Goal: Complete application form

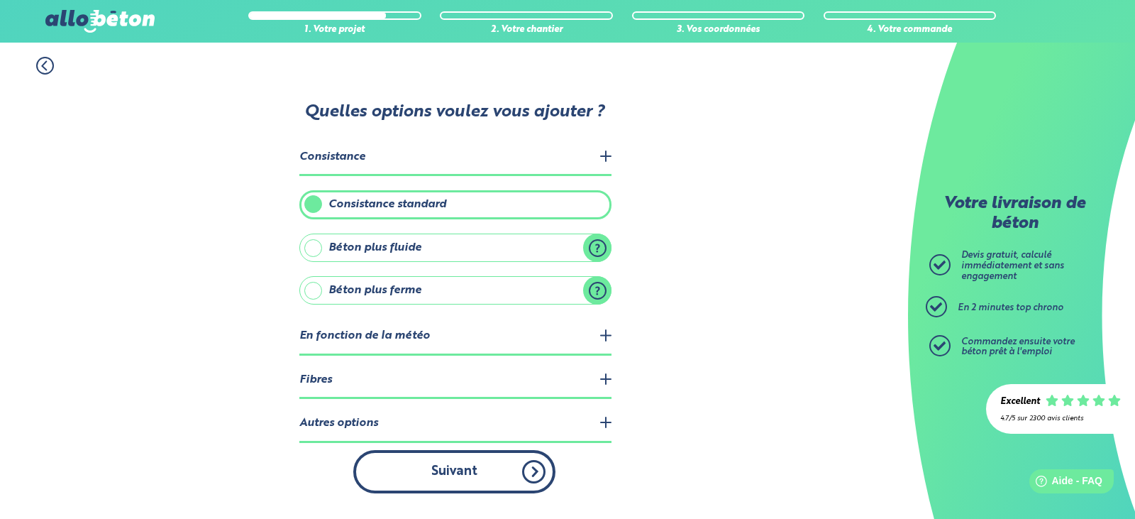
click at [534, 475] on button "Suivant" at bounding box center [454, 471] width 202 height 43
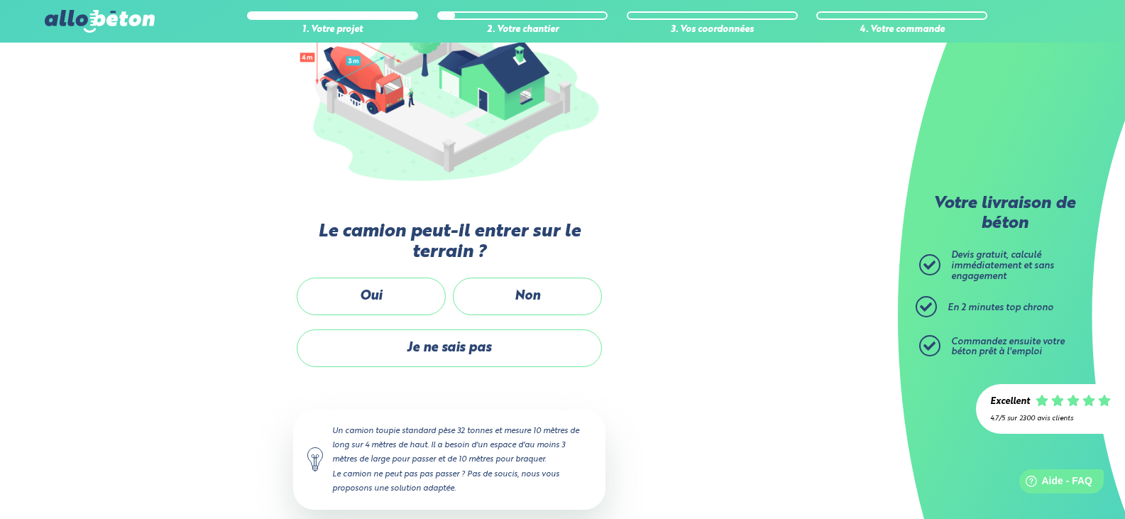
scroll to position [233, 0]
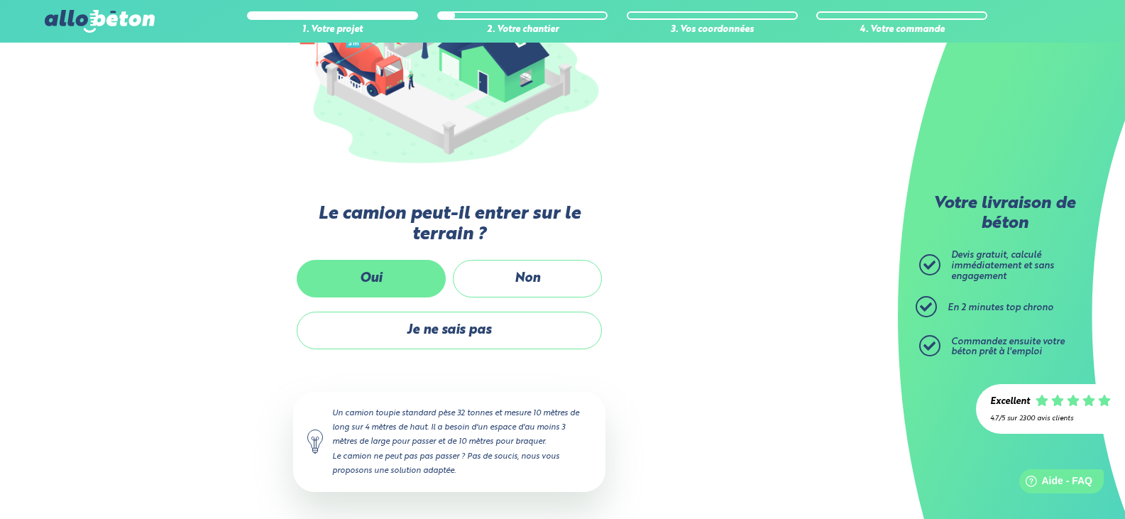
click at [392, 276] on label "Oui" at bounding box center [371, 279] width 149 height 38
click at [0, 0] on input "Oui" at bounding box center [0, 0] width 0 height 0
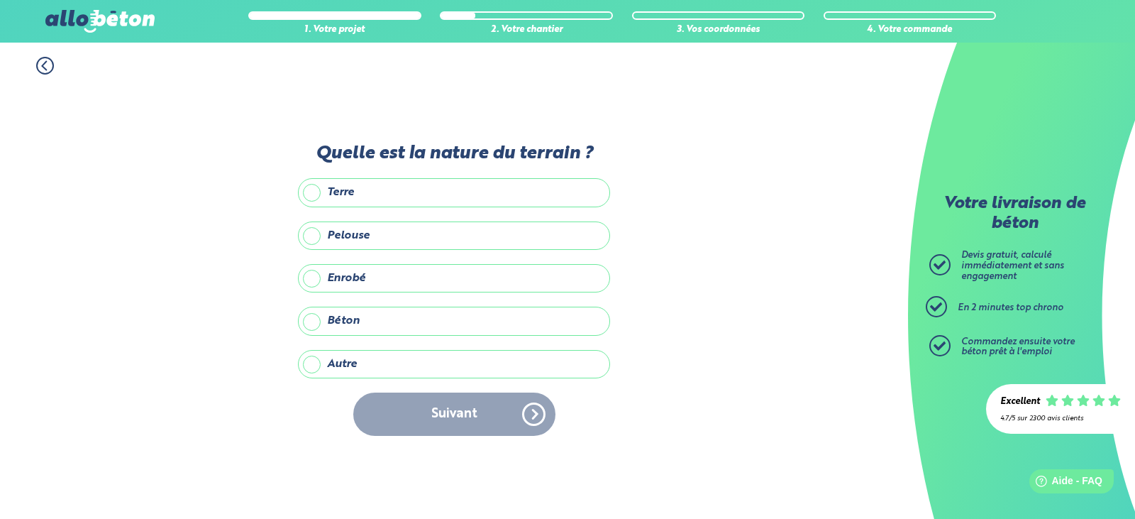
click at [309, 365] on label "Autre" at bounding box center [454, 364] width 312 height 28
click at [0, 0] on input "Autre" at bounding box center [0, 0] width 0 height 0
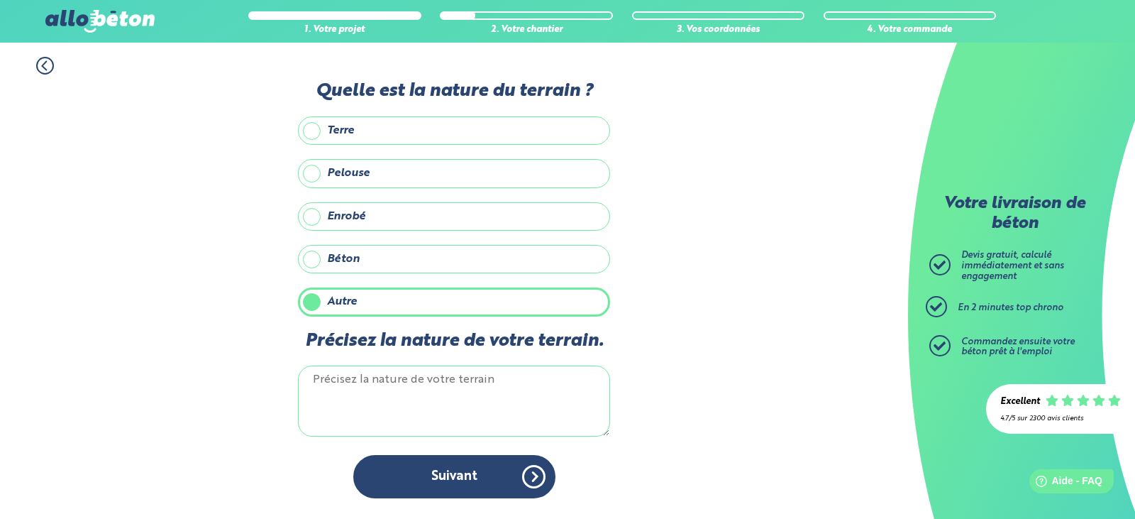
click at [311, 216] on label "Enrobé" at bounding box center [454, 216] width 312 height 28
click at [0, 0] on input "Enrobé" at bounding box center [0, 0] width 0 height 0
click at [308, 308] on label "Autre" at bounding box center [454, 301] width 312 height 28
click at [0, 0] on input "Autre" at bounding box center [0, 0] width 0 height 0
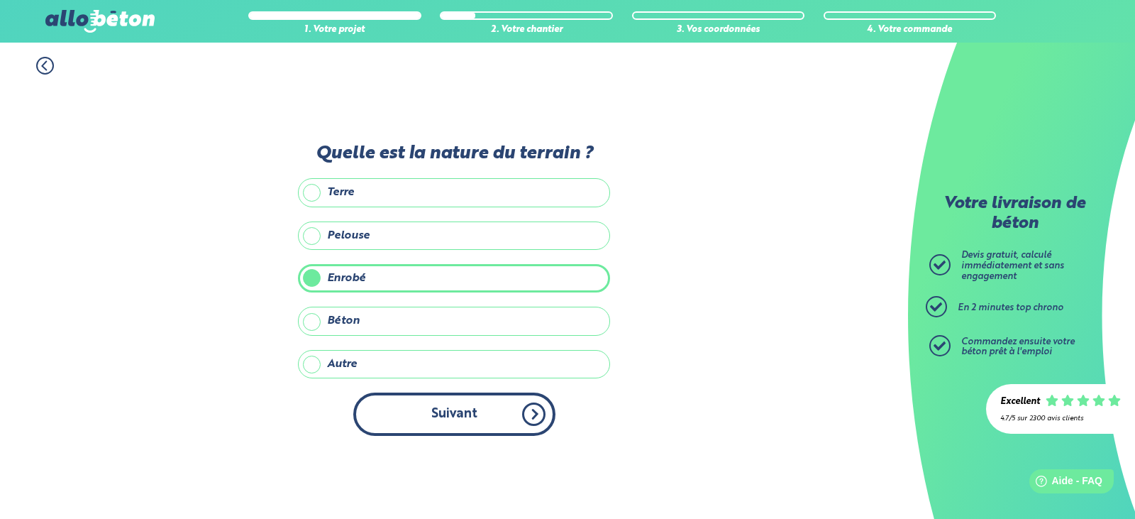
click at [440, 421] on button "Suivant" at bounding box center [454, 413] width 202 height 43
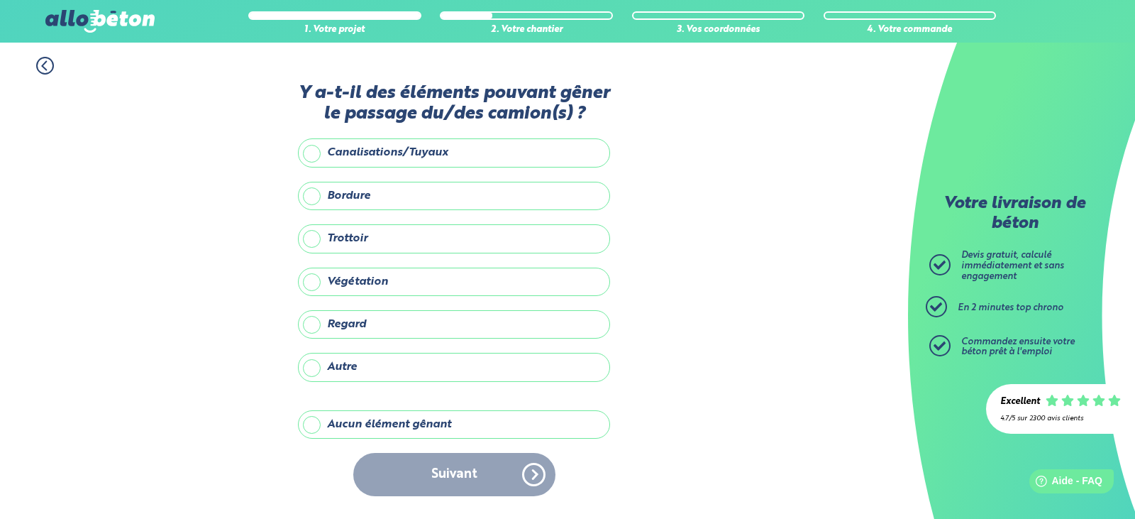
click at [416, 424] on label "Aucun élément gênant" at bounding box center [454, 424] width 312 height 28
click at [0, 0] on input "Aucun élément gênant" at bounding box center [0, 0] width 0 height 0
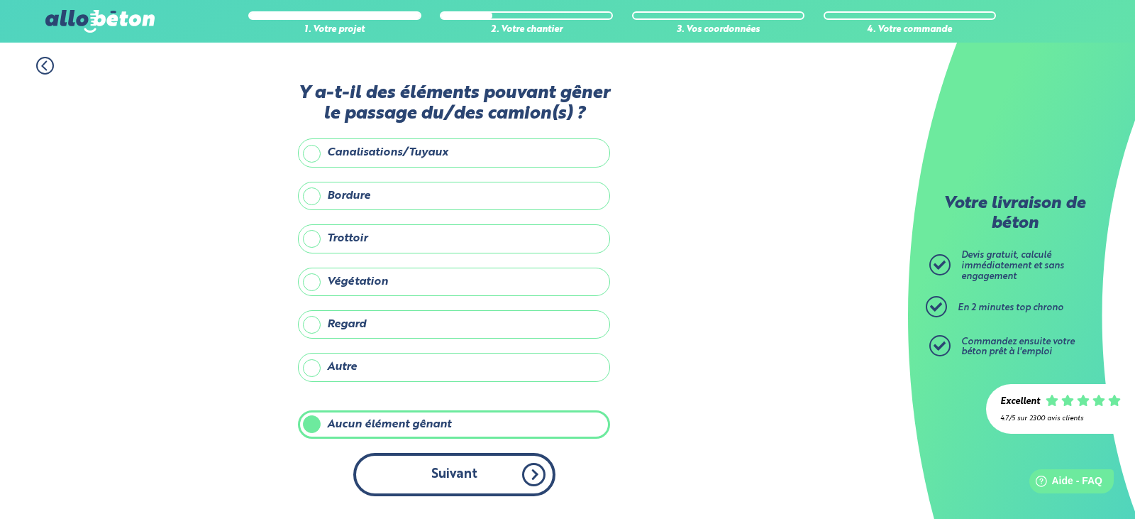
click at [445, 474] on button "Suivant" at bounding box center [454, 474] width 202 height 43
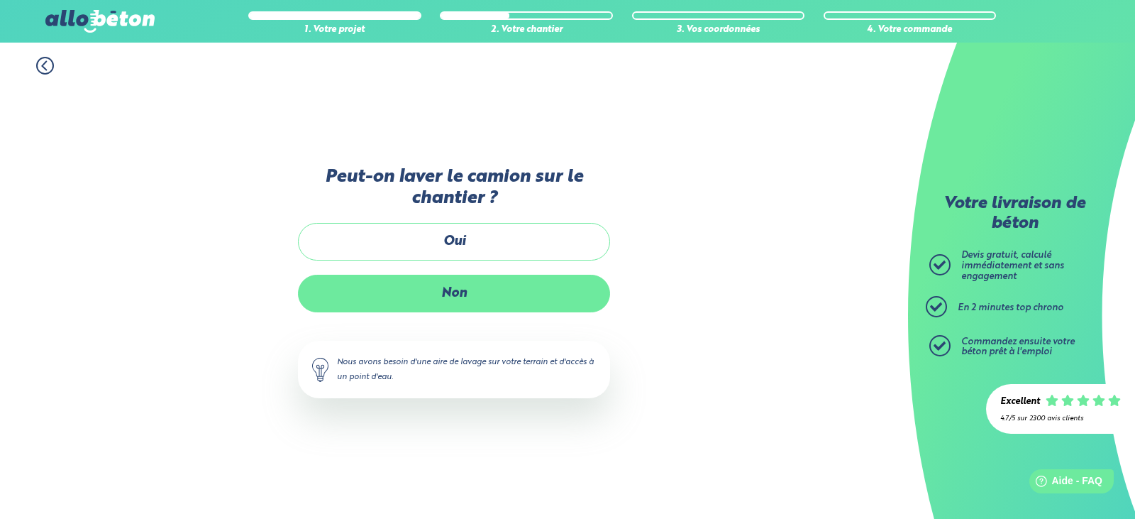
click at [448, 294] on label "Non" at bounding box center [454, 294] width 312 height 38
click at [0, 0] on input "Non" at bounding box center [0, 0] width 0 height 0
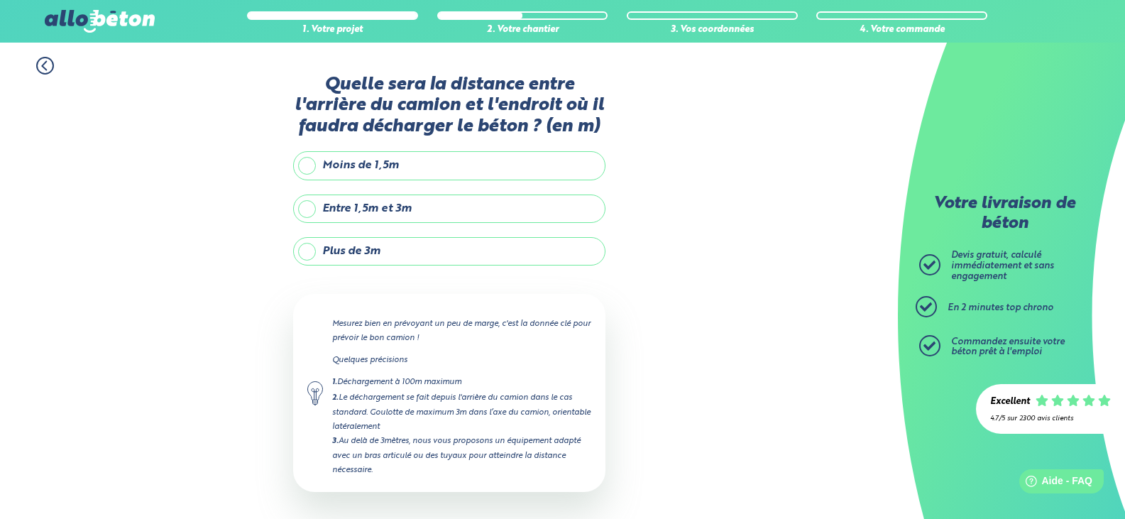
click at [308, 165] on label "Moins de 1,5m" at bounding box center [449, 165] width 312 height 28
click at [0, 0] on input "Moins de 1,5m" at bounding box center [0, 0] width 0 height 0
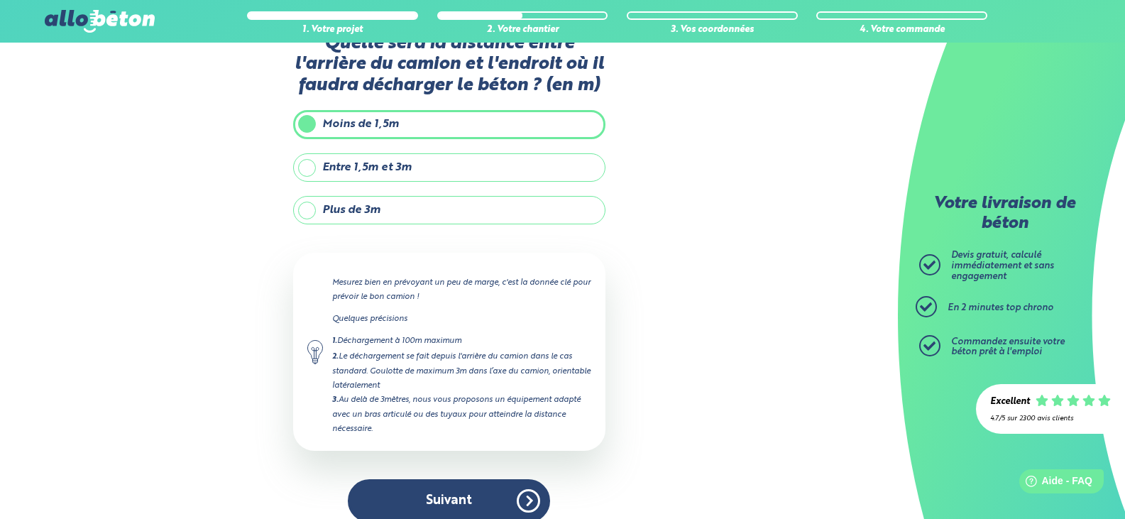
scroll to position [59, 0]
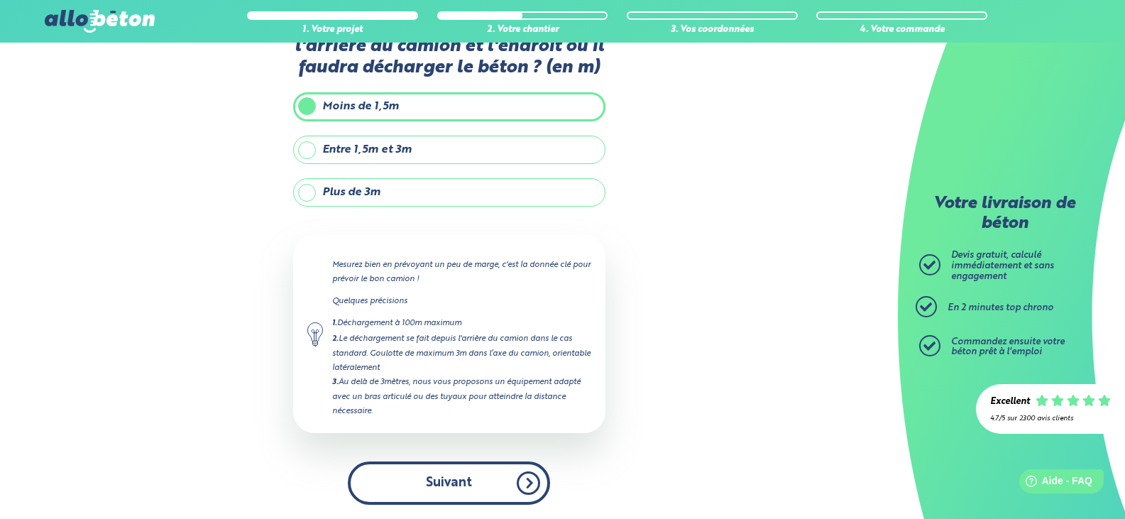
click at [450, 484] on button "Suivant" at bounding box center [449, 482] width 202 height 43
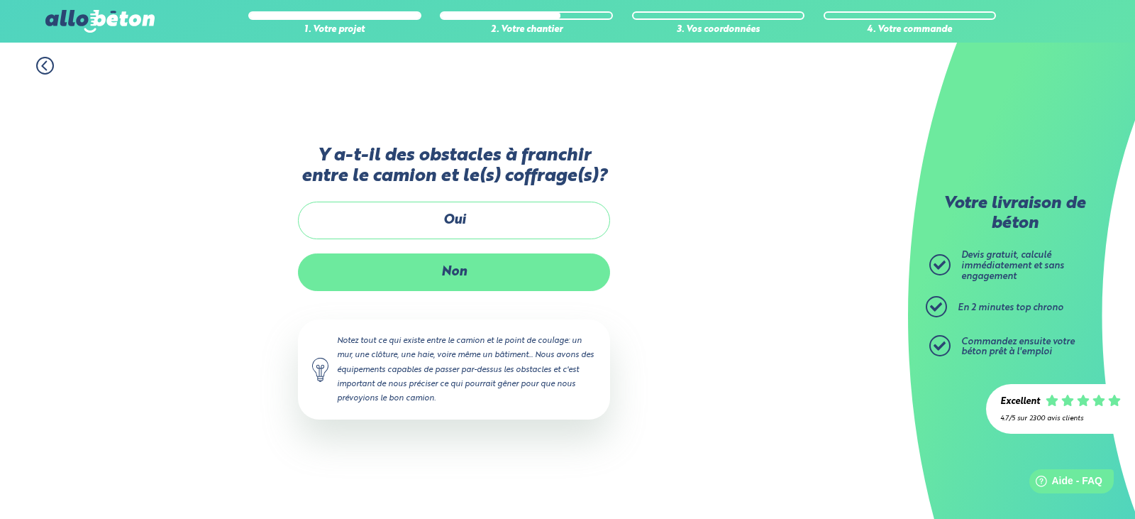
click at [457, 267] on label "Non" at bounding box center [454, 272] width 312 height 38
click at [0, 0] on input "Non" at bounding box center [0, 0] width 0 height 0
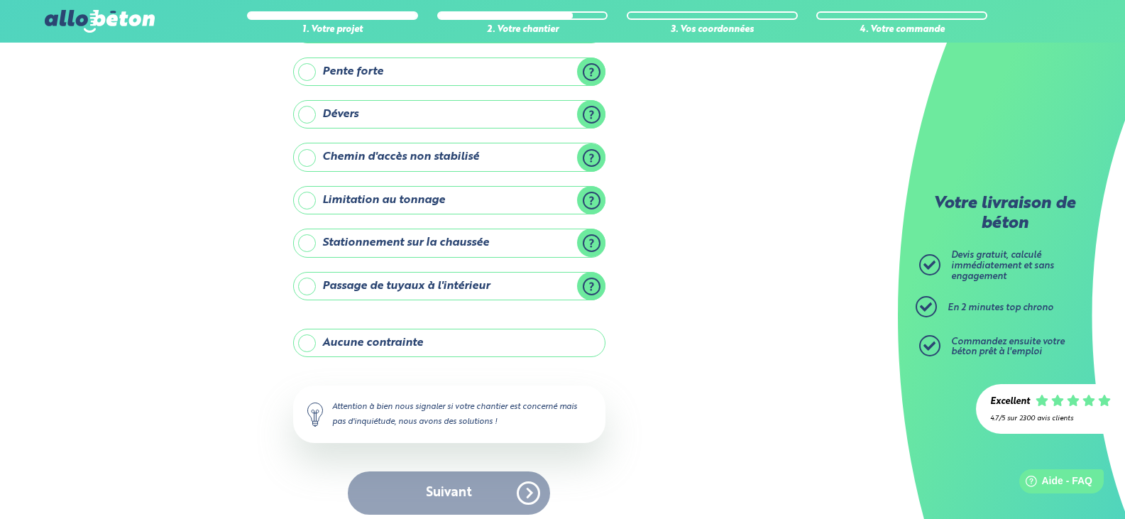
scroll to position [130, 0]
click at [590, 239] on label "Stationnement sur la chaussée" at bounding box center [449, 242] width 312 height 28
click at [0, 0] on input "Stationnement sur la chaussée" at bounding box center [0, 0] width 0 height 0
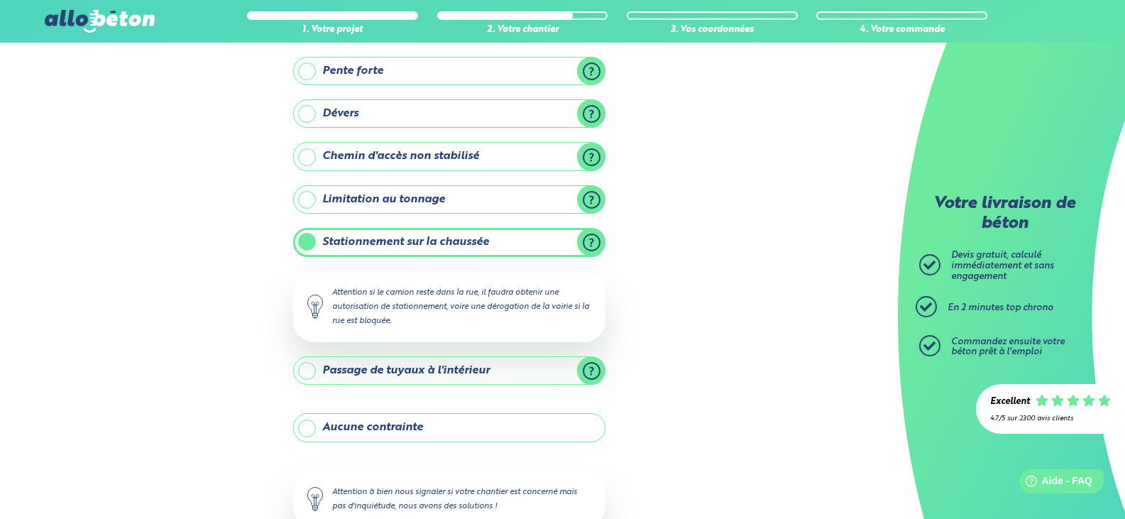
click at [596, 241] on label "Stationnement sur la chaussée" at bounding box center [449, 242] width 312 height 28
click at [0, 0] on input "Stationnement sur la chaussée" at bounding box center [0, 0] width 0 height 0
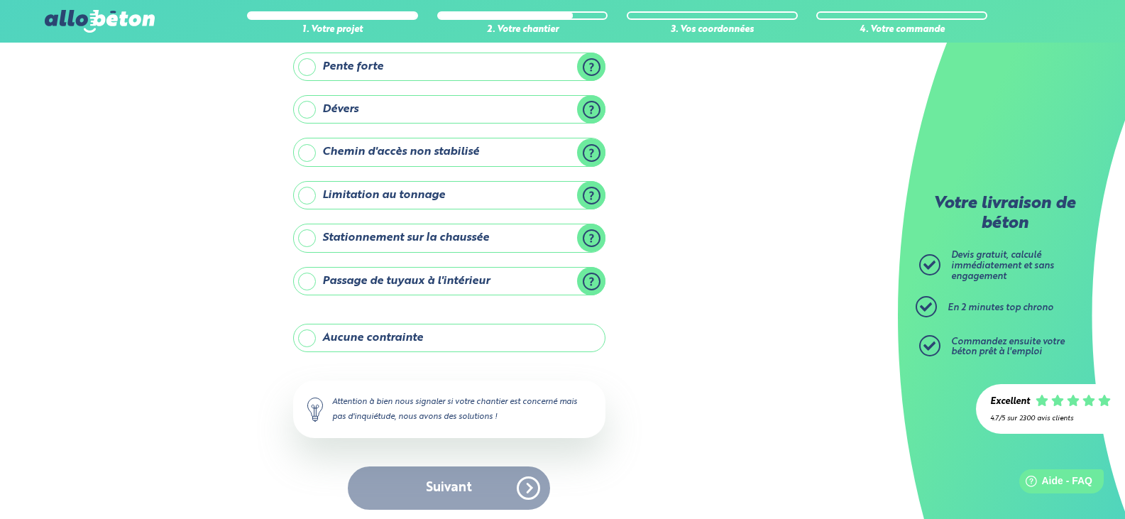
scroll to position [139, 0]
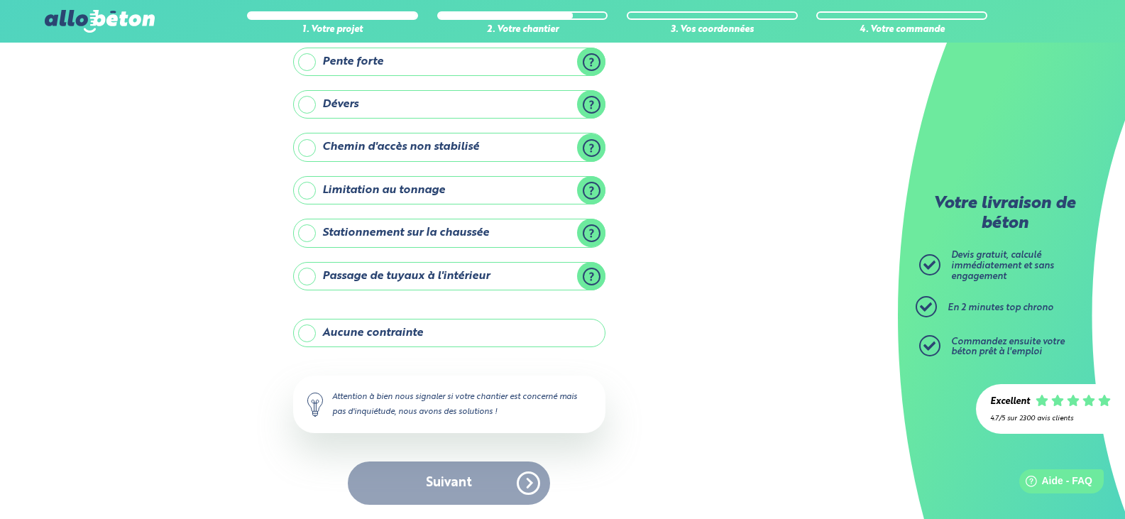
click at [349, 338] on label "Aucune contrainte" at bounding box center [449, 333] width 312 height 28
click at [0, 0] on input "Aucune contrainte" at bounding box center [0, 0] width 0 height 0
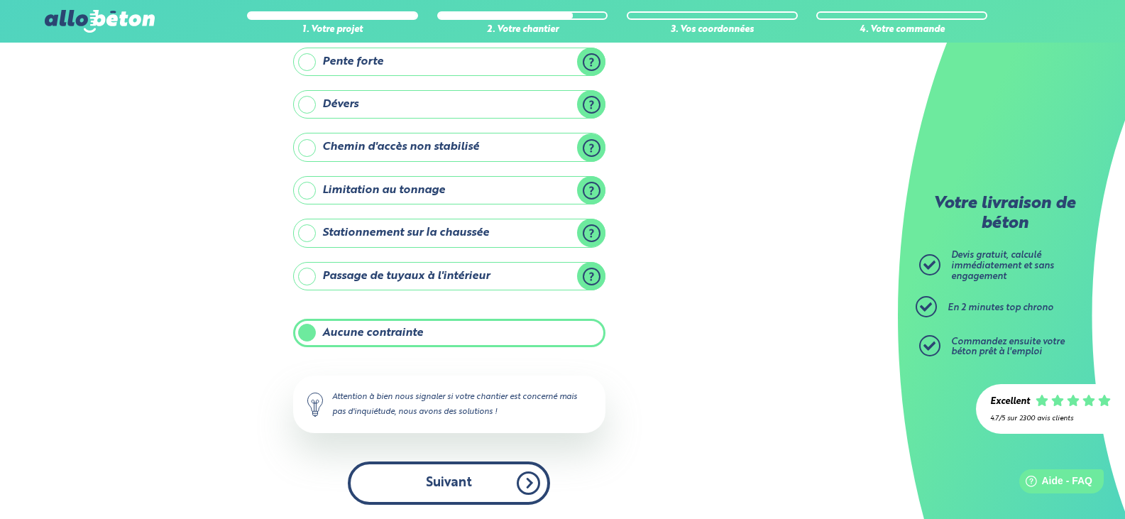
click at [443, 482] on button "Suivant" at bounding box center [449, 482] width 202 height 43
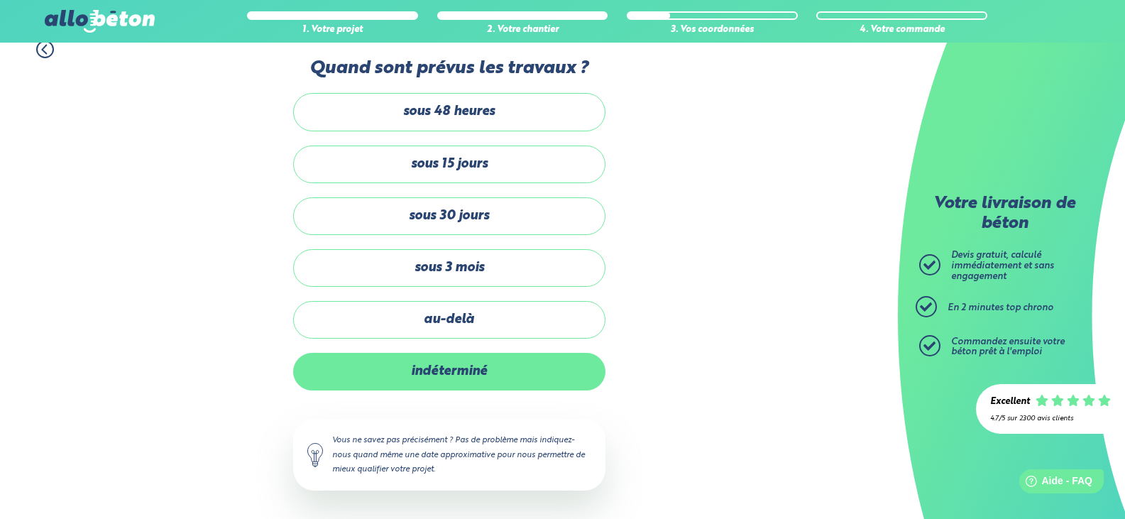
click at [465, 372] on label "indéterminé" at bounding box center [449, 372] width 312 height 38
click at [0, 0] on input "indéterminé" at bounding box center [0, 0] width 0 height 0
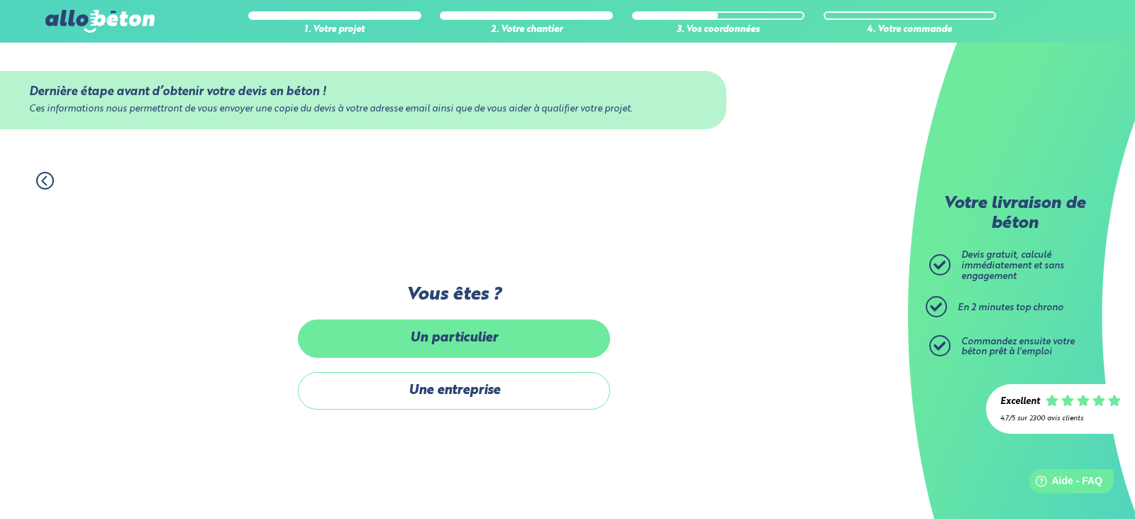
click at [529, 329] on label "Un particulier" at bounding box center [454, 338] width 312 height 38
click at [0, 0] on input "Un particulier" at bounding box center [0, 0] width 0 height 0
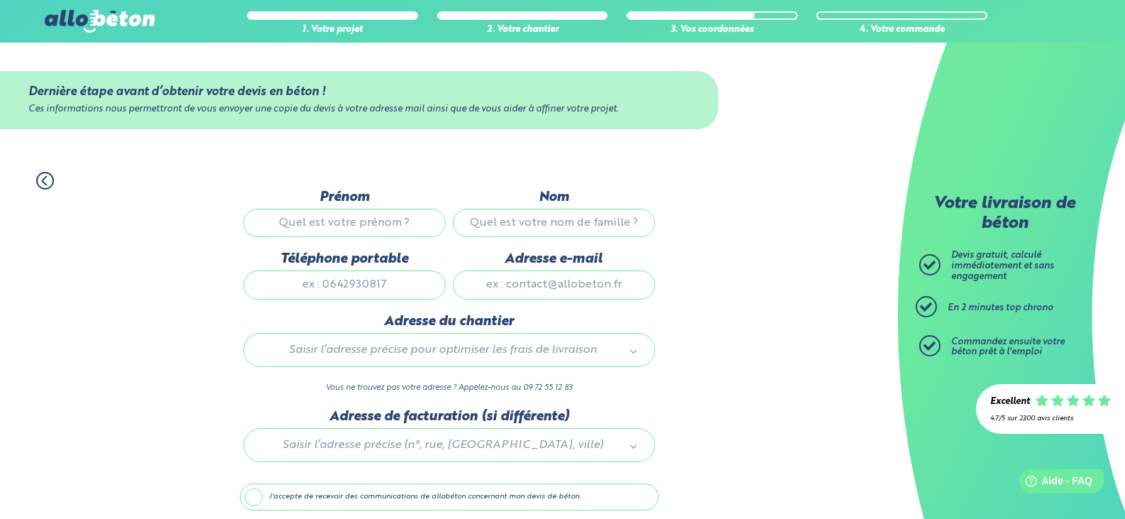
scroll to position [56, 0]
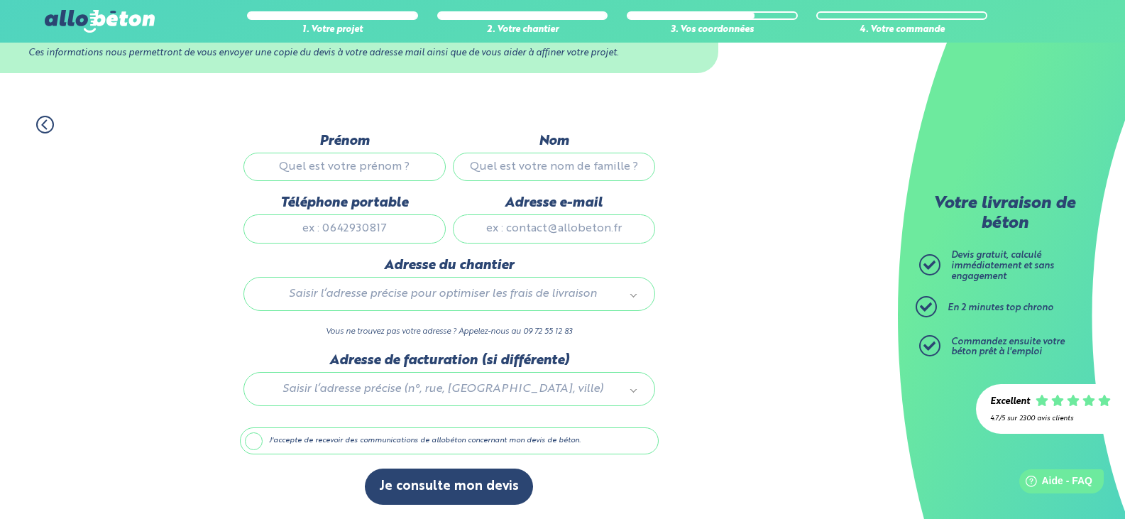
click at [377, 171] on input "Prénom" at bounding box center [344, 167] width 202 height 28
type input "dominique"
type input "cosson"
type input "sylvie.cosson@live.fr"
type input "6 Rue Roger Couderc"
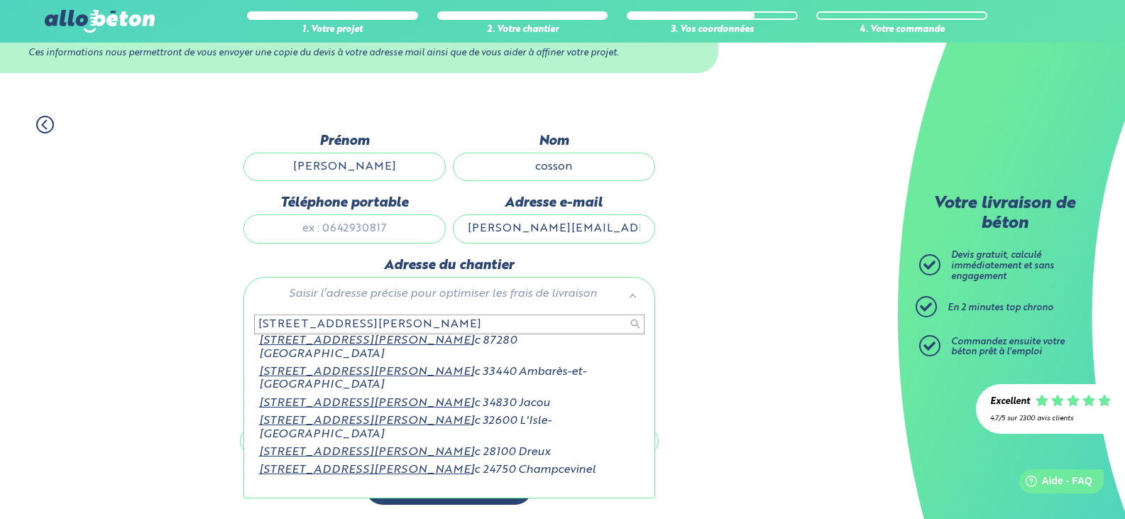
scroll to position [38, 0]
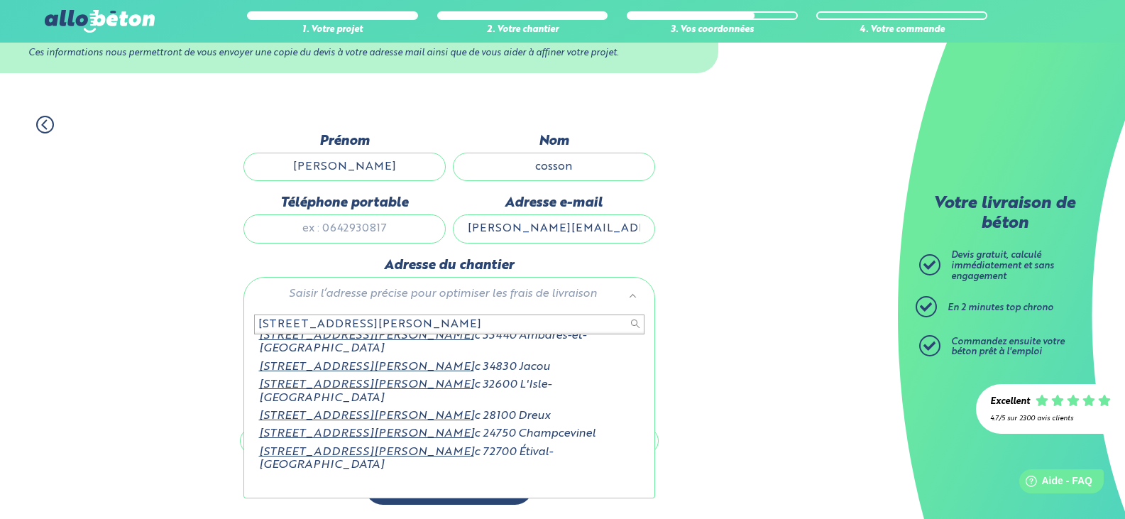
type input "6 RUE ROGER COUDER"
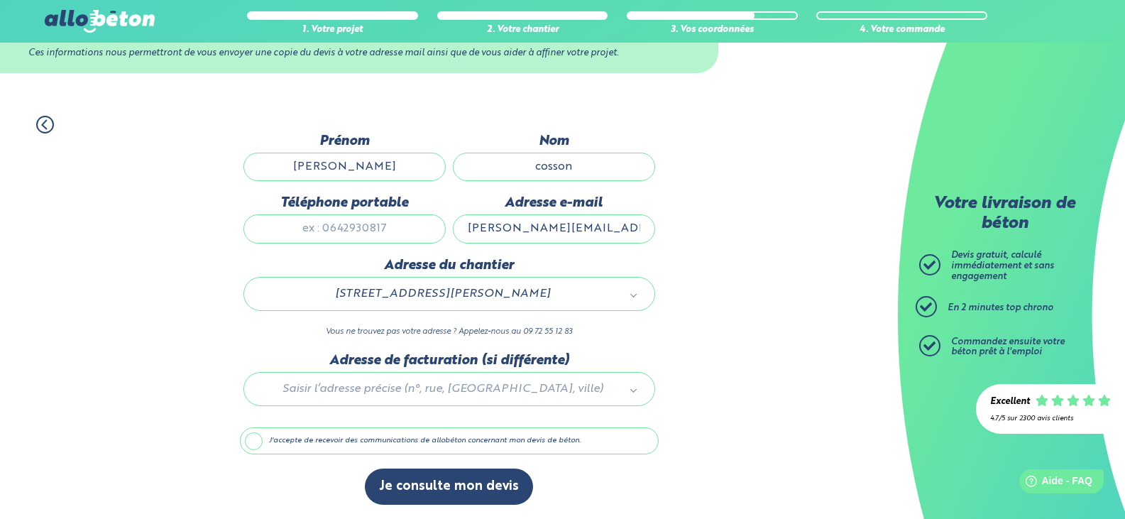
click at [253, 439] on label "J'accepte de recevoir des communications de allobéton concernant mon devis de b…" at bounding box center [449, 440] width 419 height 27
click at [0, 0] on input "J'accepte de recevoir des communications de allobéton concernant mon devis de b…" at bounding box center [0, 0] width 0 height 0
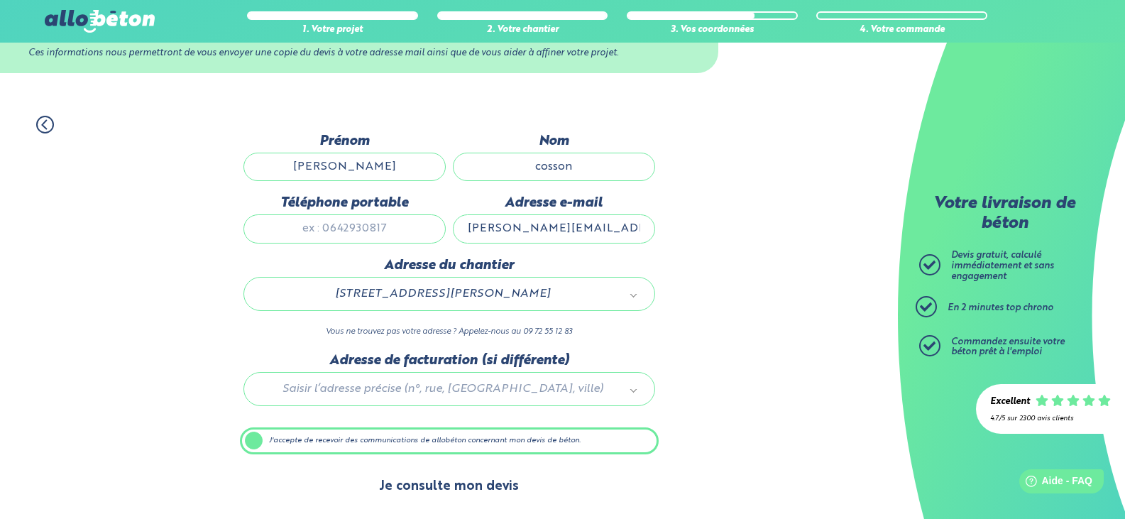
click at [446, 490] on button "Je consulte mon devis" at bounding box center [449, 486] width 168 height 36
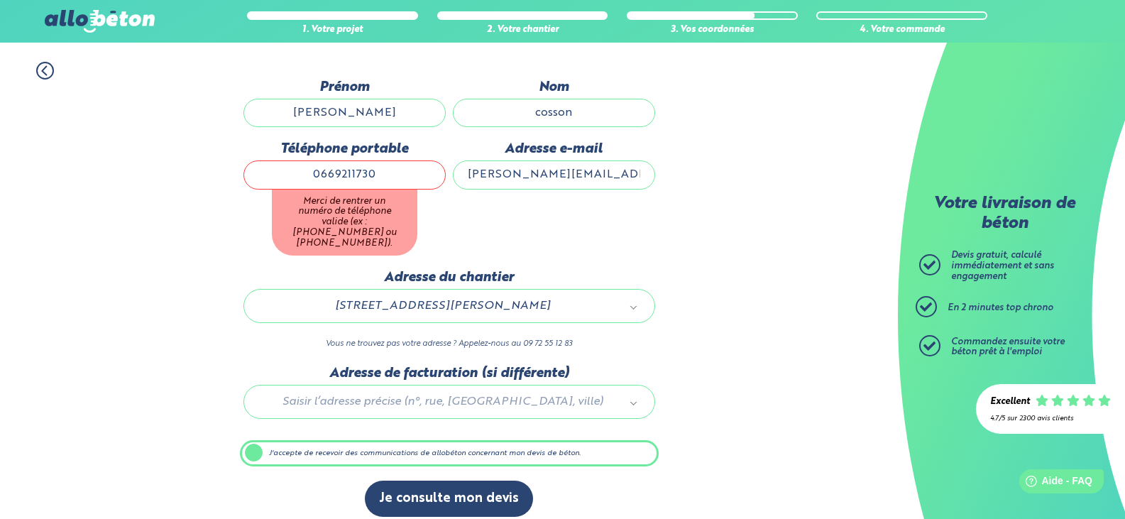
scroll to position [112, 0]
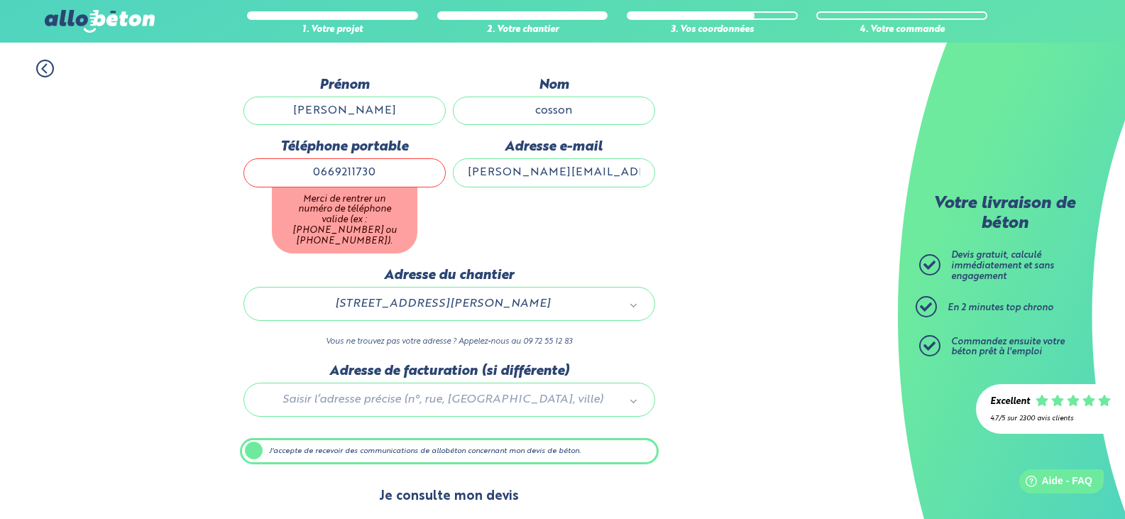
type input "0669211730"
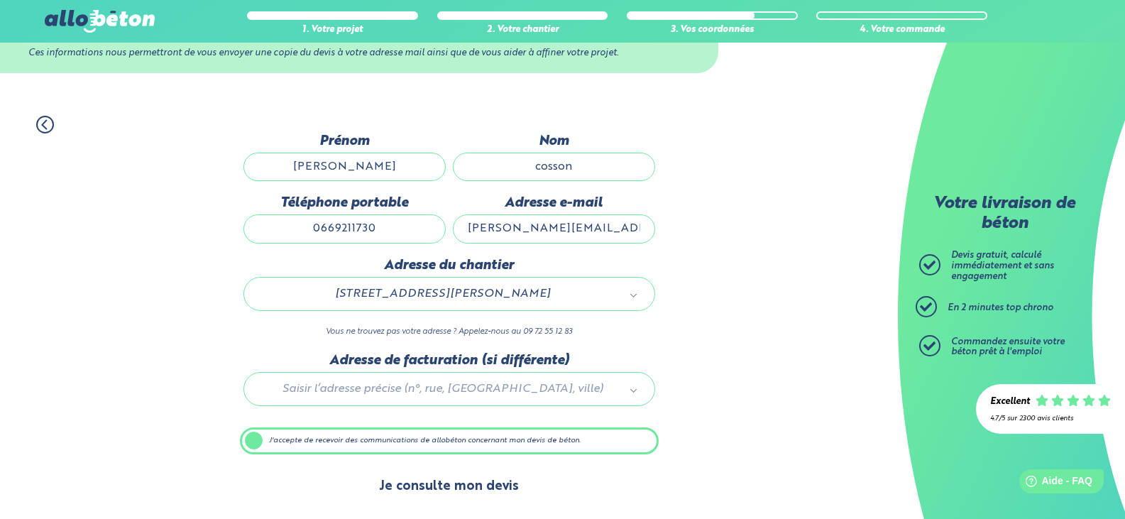
scroll to position [56, 0]
click at [479, 482] on button "Je consulte mon devis" at bounding box center [449, 486] width 168 height 36
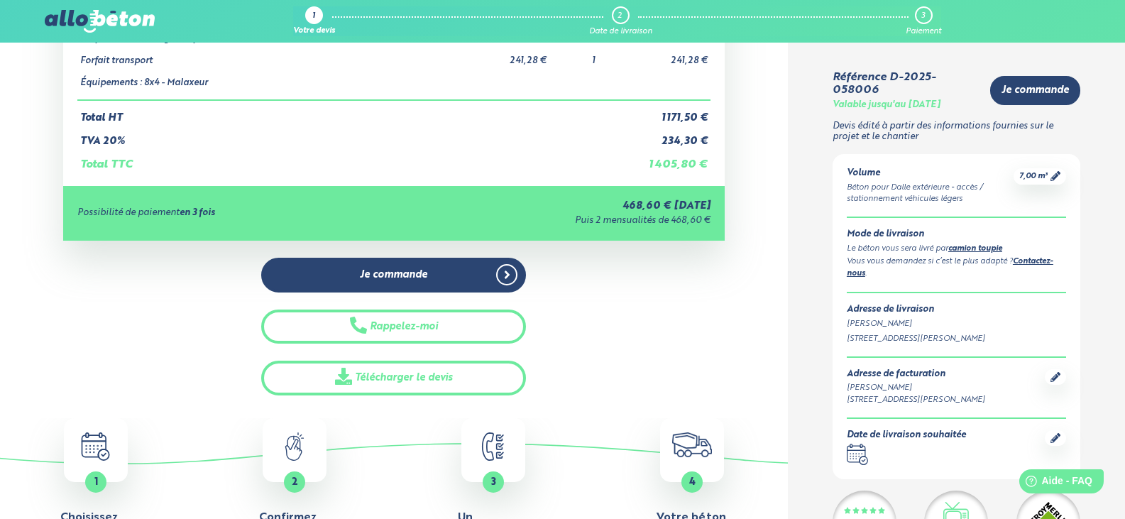
scroll to position [193, 0]
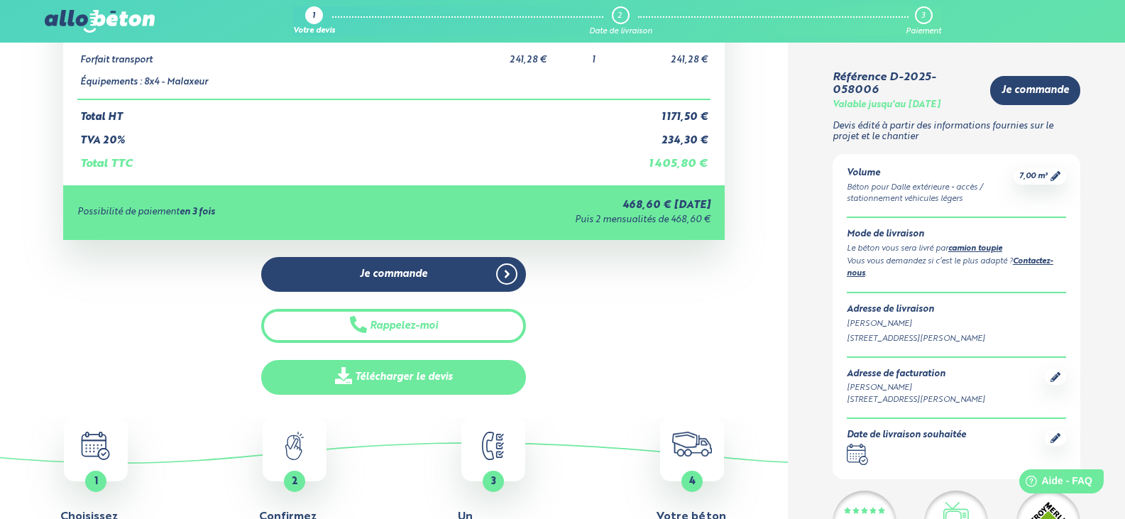
click at [440, 376] on link "Télécharger le devis" at bounding box center [393, 377] width 265 height 35
